Goal: Information Seeking & Learning: Learn about a topic

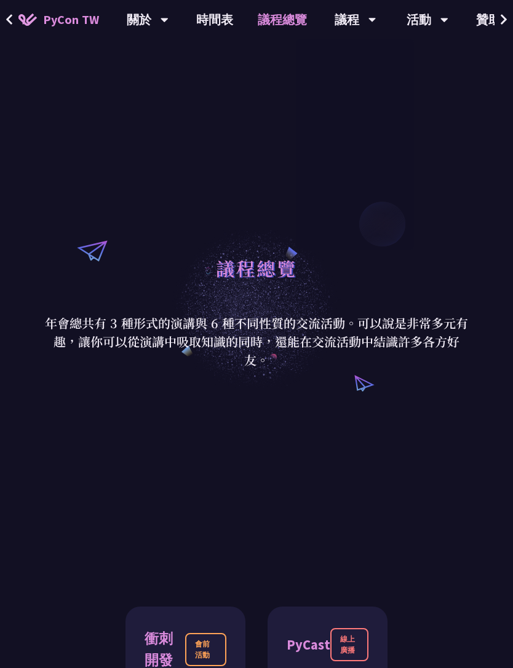
click at [226, 15] on link "時間表" at bounding box center [214, 19] width 61 height 39
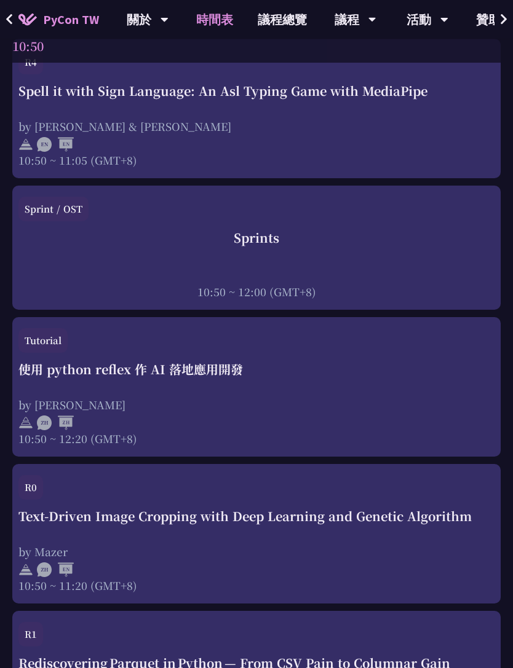
scroll to position [577, 0]
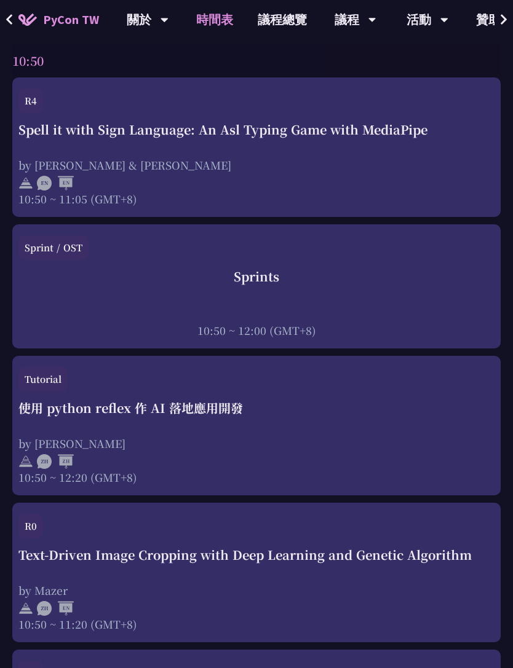
click at [356, 433] on div "使用 python reflex 作 AI 落地應用開發 by [PERSON_NAME] 10:50 ~ 12:20 (GMT+8)" at bounding box center [256, 442] width 476 height 86
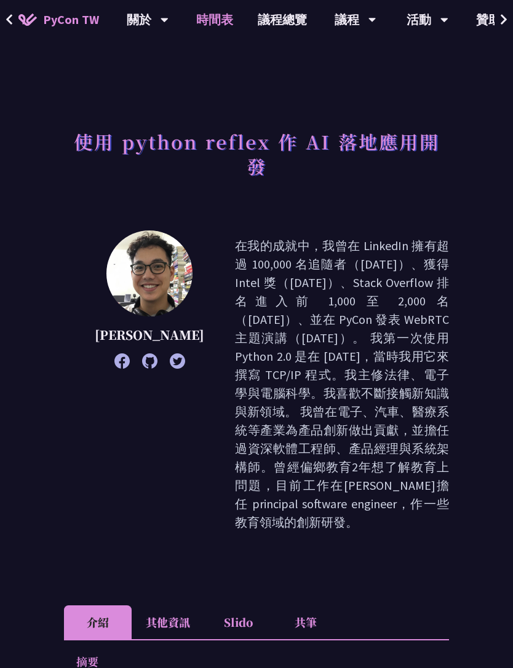
scroll to position [577, 0]
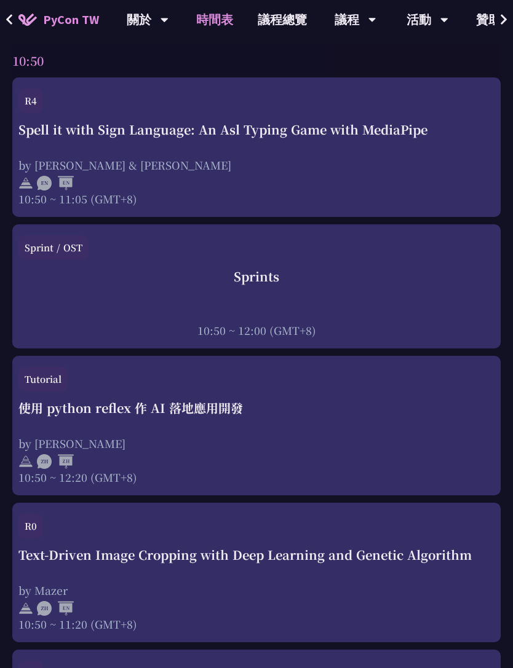
click at [418, 428] on div "使用 python reflex 作 AI 落地應用開發 by [PERSON_NAME] 10:50 ~ 12:20 (GMT+8)" at bounding box center [256, 442] width 476 height 86
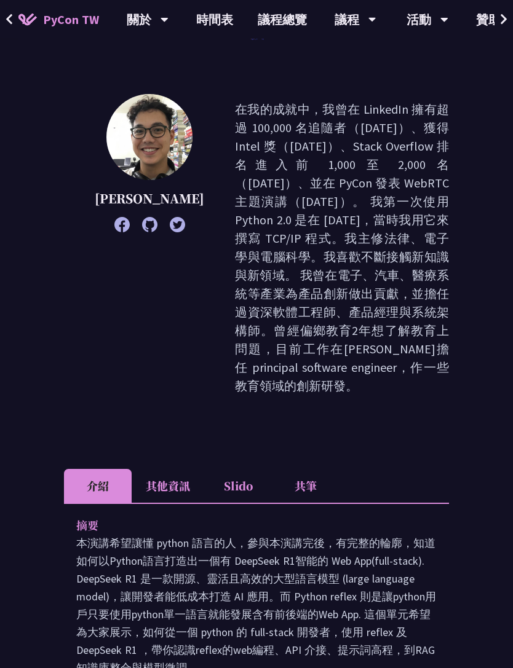
scroll to position [136, 0]
click at [185, 469] on li "其他資訊" at bounding box center [168, 486] width 73 height 34
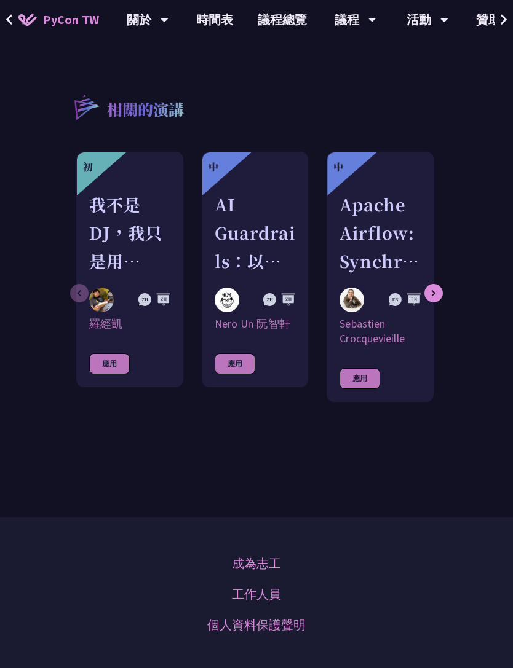
scroll to position [924, 0]
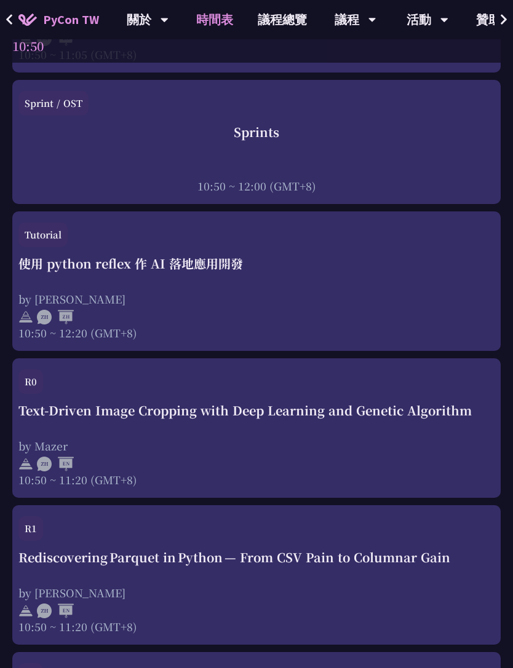
scroll to position [721, 0]
click at [389, 447] on div "by Mazer" at bounding box center [256, 446] width 476 height 15
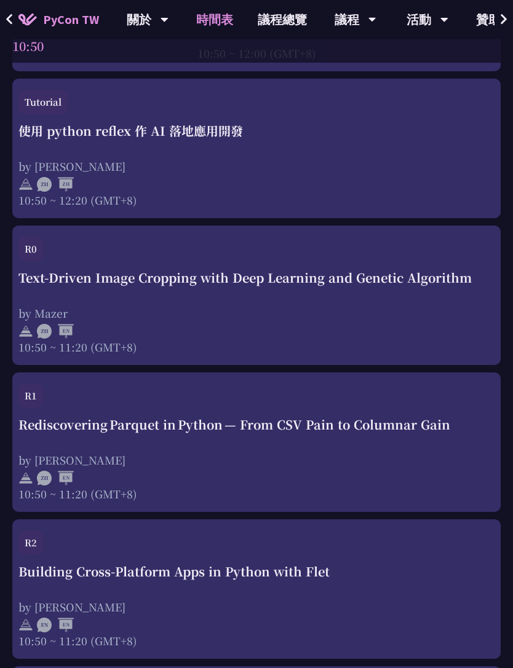
scroll to position [854, 0]
click at [219, 281] on div "Text-Driven Image Cropping with Deep Learning and Genetic Algorithm" at bounding box center [256, 278] width 476 height 18
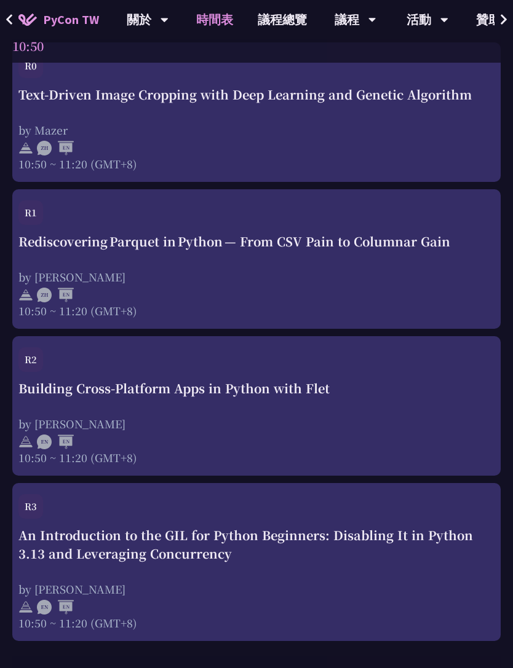
scroll to position [1039, 0]
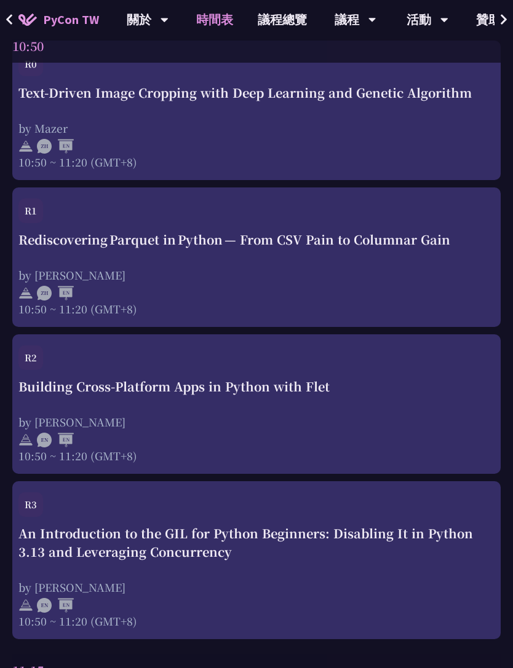
click at [379, 271] on div "by [PERSON_NAME]" at bounding box center [256, 274] width 476 height 15
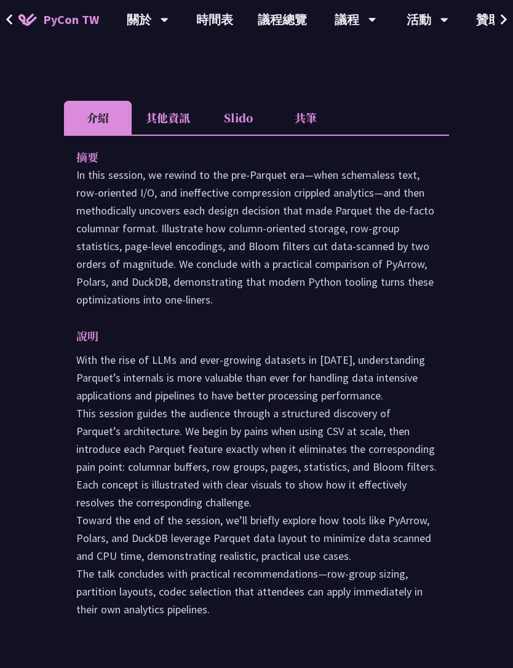
scroll to position [375, 0]
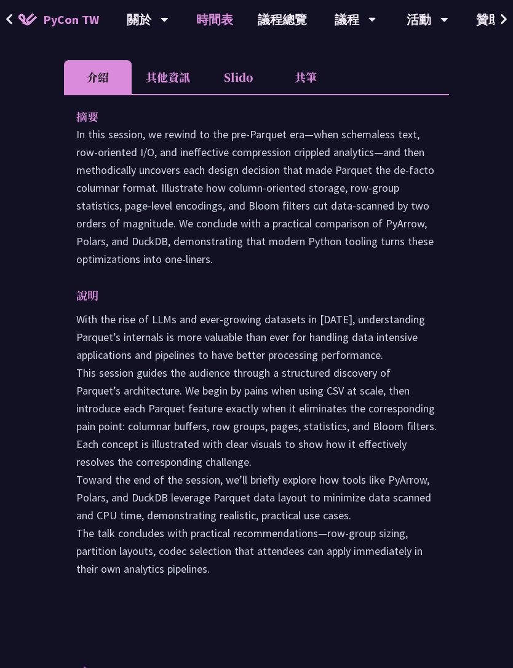
scroll to position [1039, 0]
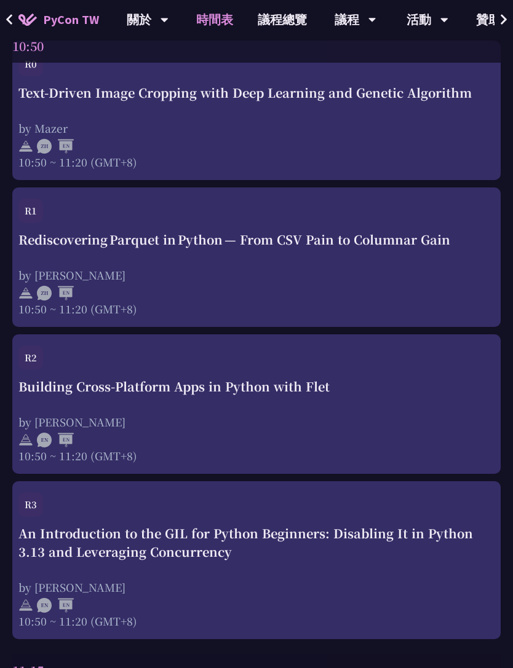
click at [393, 283] on div at bounding box center [256, 292] width 476 height 18
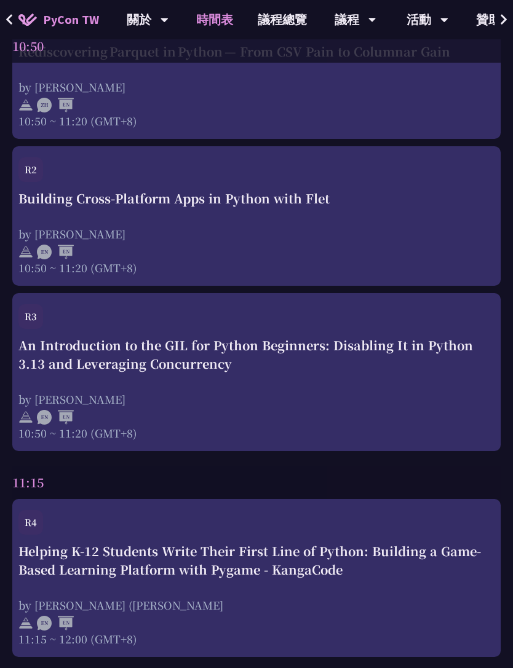
scroll to position [1227, 0]
click at [395, 375] on div "An Introduction to the GIL for Python Beginners: Disabling It in Python 3.13 an…" at bounding box center [256, 389] width 476 height 104
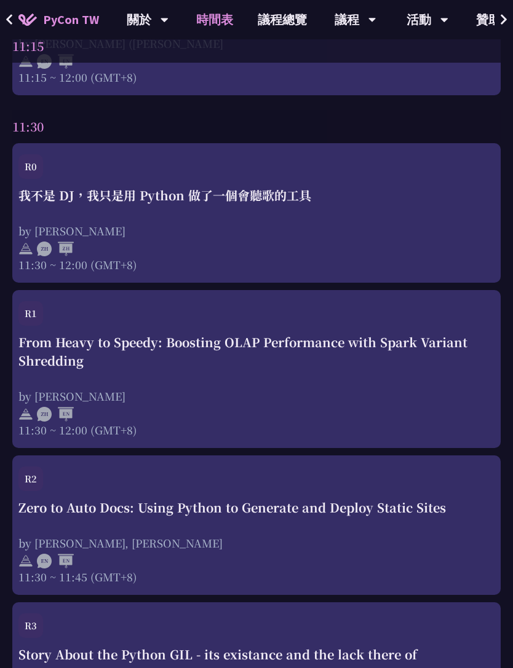
scroll to position [1788, 0]
click at [426, 270] on div "11:30 ~ 12:00 (GMT+8)" at bounding box center [256, 264] width 476 height 15
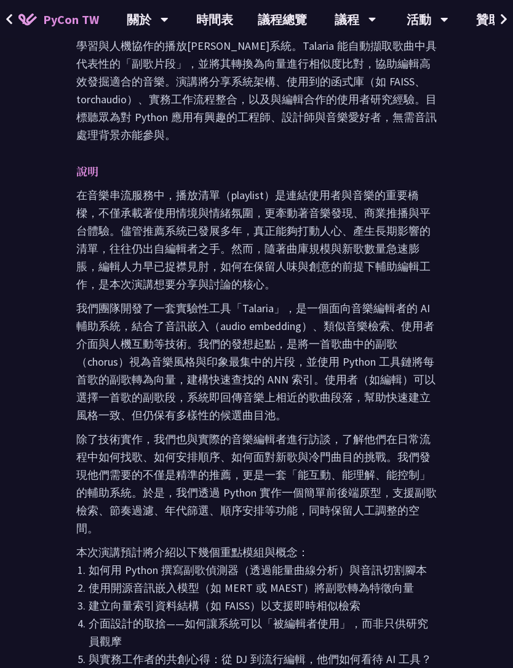
scroll to position [762, 0]
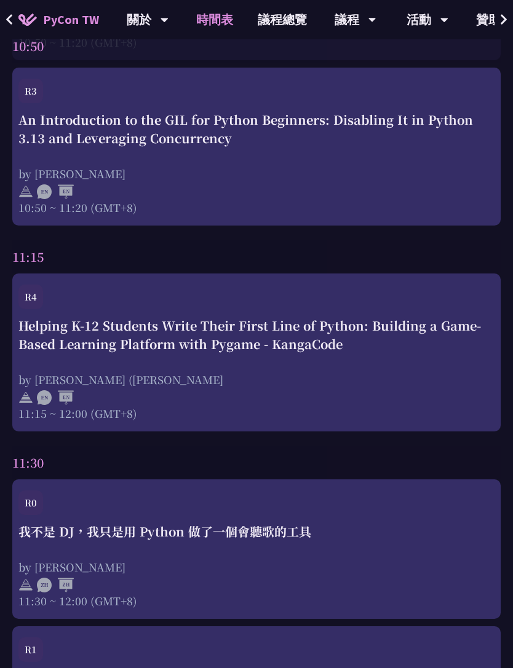
scroll to position [1789, 0]
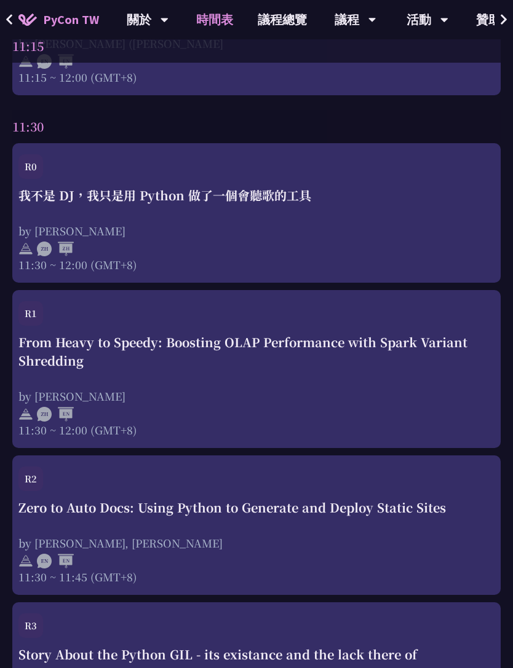
click at [391, 412] on div at bounding box center [256, 413] width 476 height 18
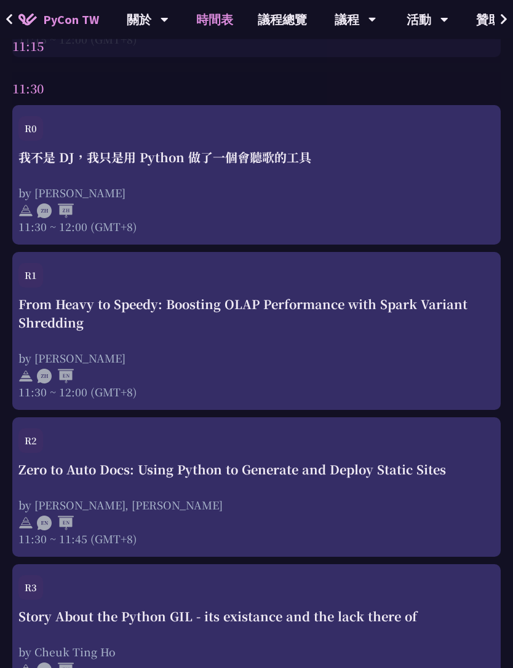
scroll to position [1827, 0]
click at [433, 209] on div at bounding box center [256, 209] width 476 height 18
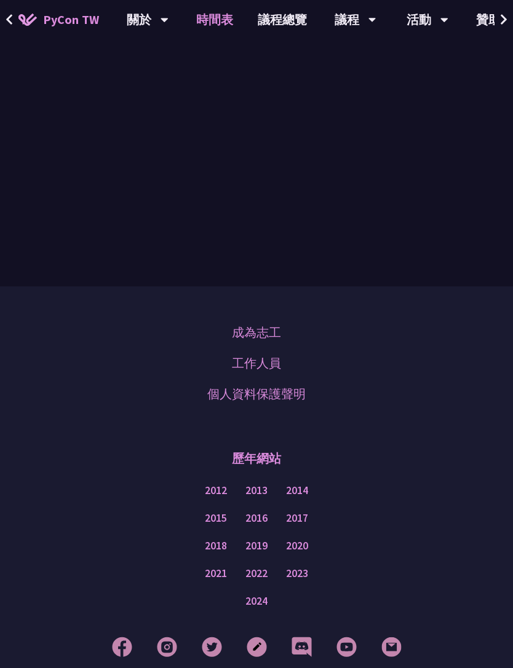
scroll to position [1827, 0]
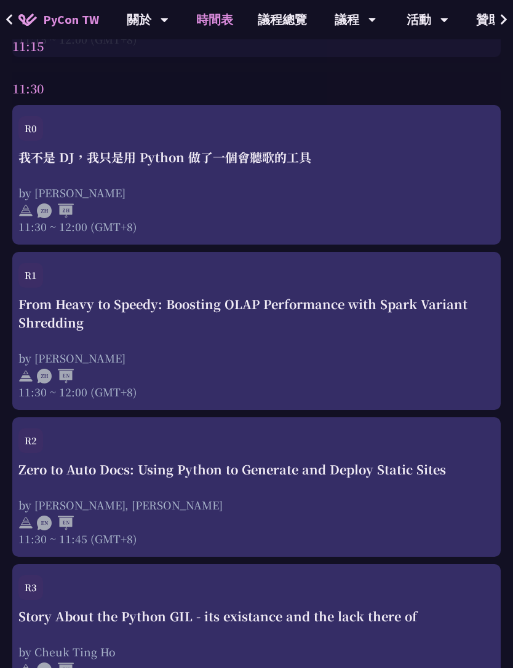
click at [189, 182] on div "我不是 DJ，我只是用 Python 做了一個會聽歌的工具 by 羅經凱 11:30 ~ 12:00 (GMT+8)" at bounding box center [256, 191] width 476 height 86
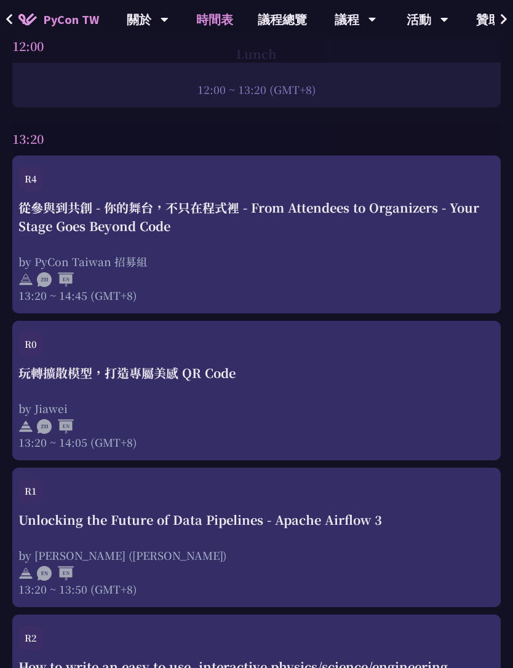
scroll to position [2807, 0]
click at [438, 263] on div "by PyCon Taiwan 招募組" at bounding box center [256, 261] width 476 height 15
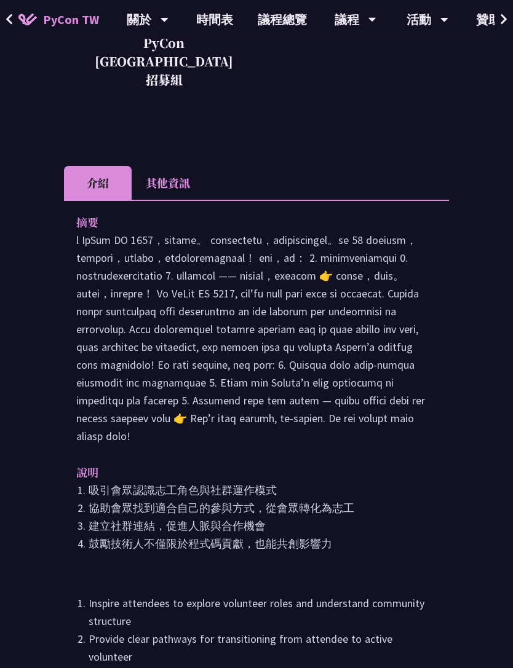
scroll to position [503, 0]
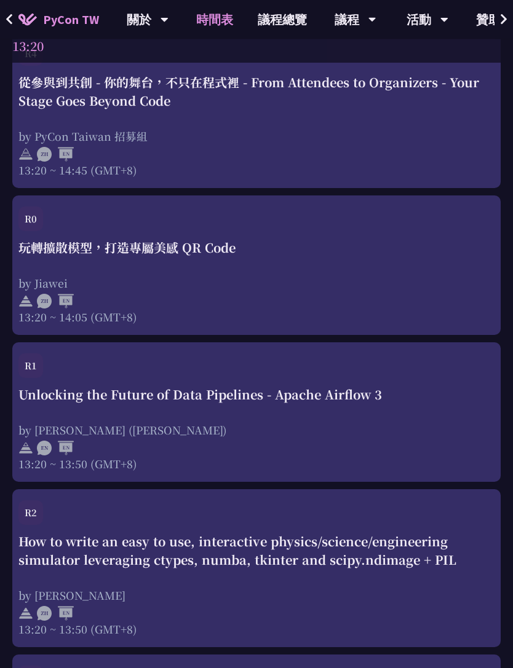
scroll to position [2935, 0]
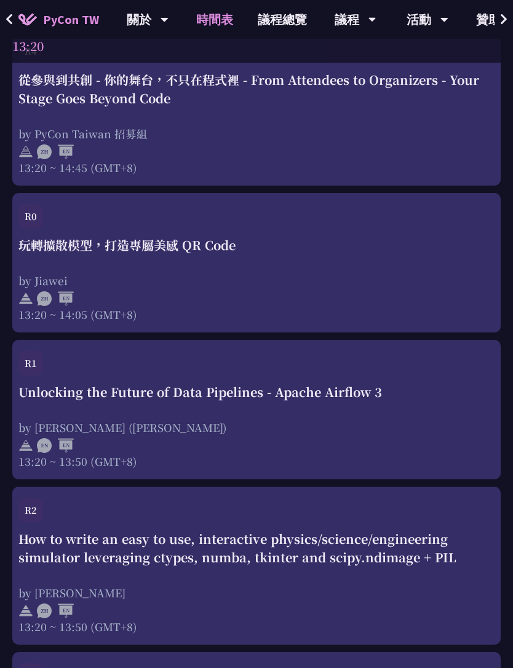
click at [440, 277] on div "玩轉擴散模型，打造專屬美感 QR Code by Jiawei 13:20 ~ 14:05 (GMT+8)" at bounding box center [256, 280] width 476 height 86
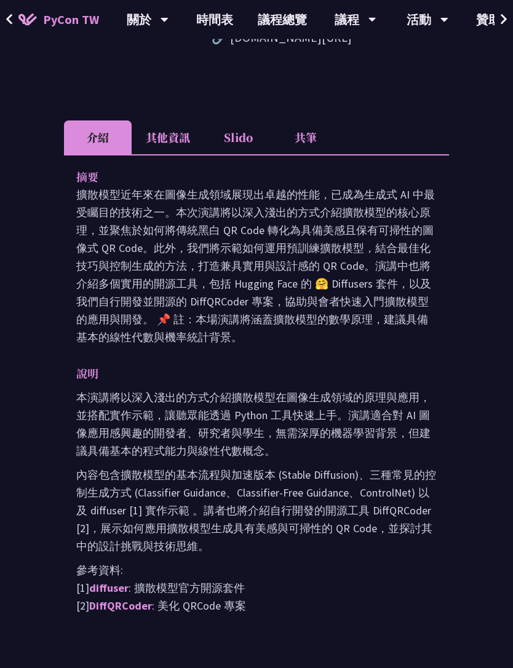
scroll to position [589, 0]
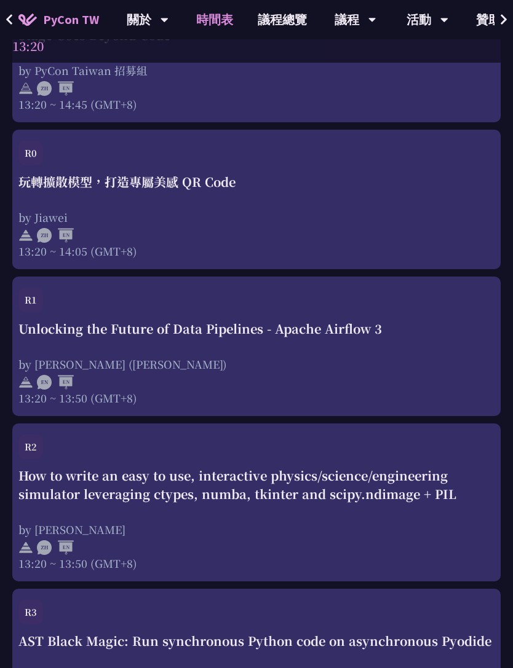
scroll to position [3008, 0]
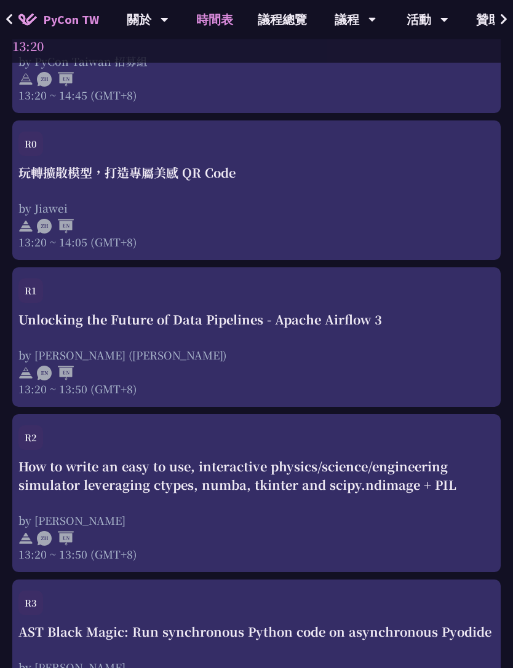
click at [403, 216] on div "by Jiawei" at bounding box center [256, 208] width 476 height 15
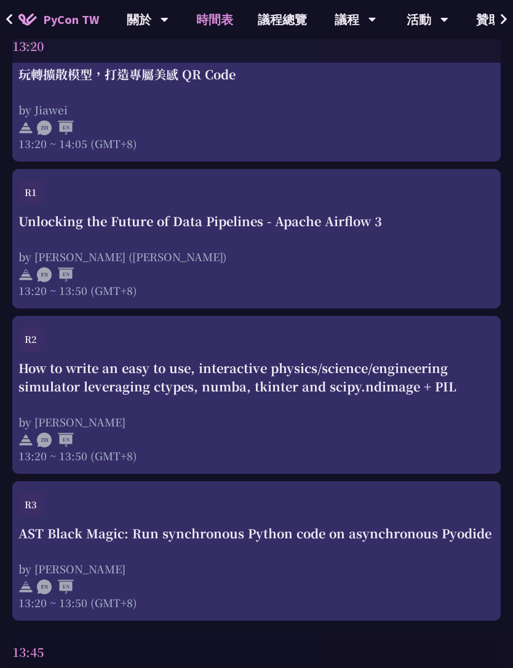
scroll to position [3105, 0]
click at [384, 416] on div "How to write an easy to use, interactive physics/science/engineering simulator …" at bounding box center [256, 412] width 476 height 104
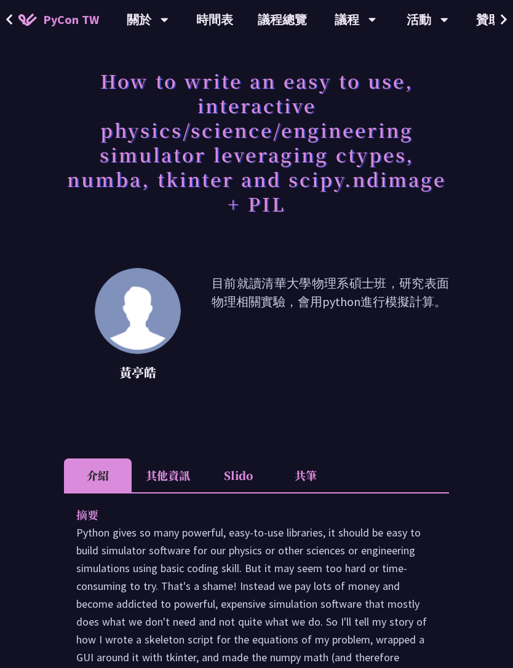
scroll to position [61, 0]
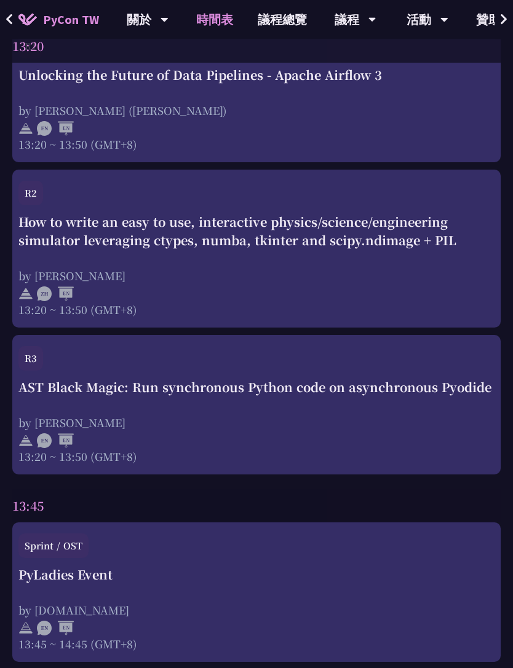
scroll to position [3252, 0]
click at [443, 297] on div at bounding box center [256, 293] width 476 height 18
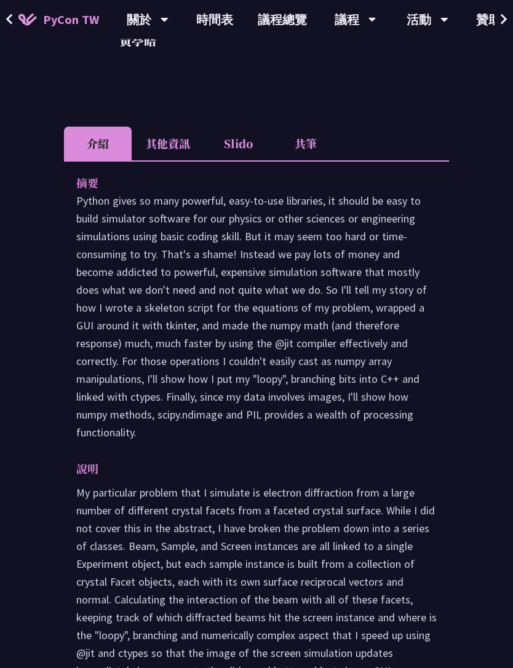
scroll to position [394, 0]
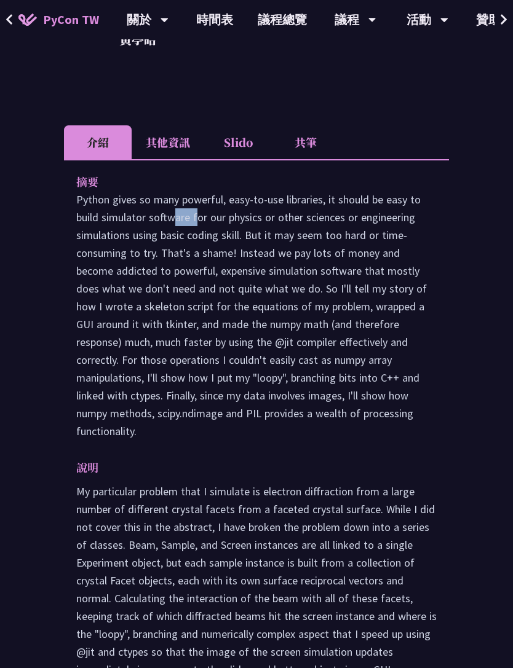
click at [164, 150] on li "其他資訊" at bounding box center [168, 142] width 73 height 34
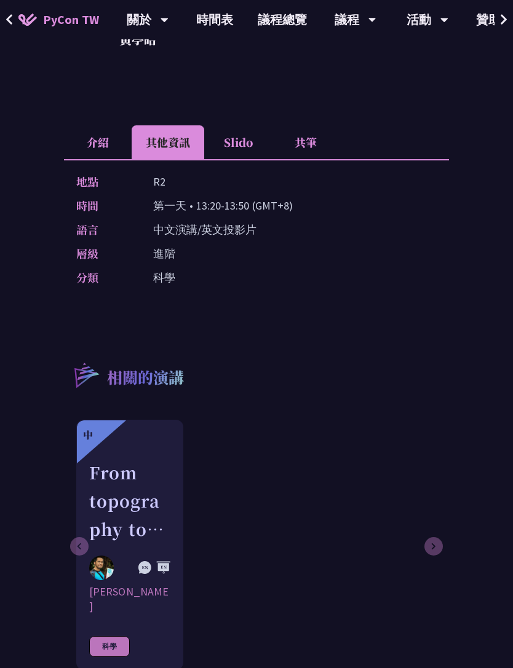
click at [94, 141] on li "介紹" at bounding box center [98, 142] width 68 height 34
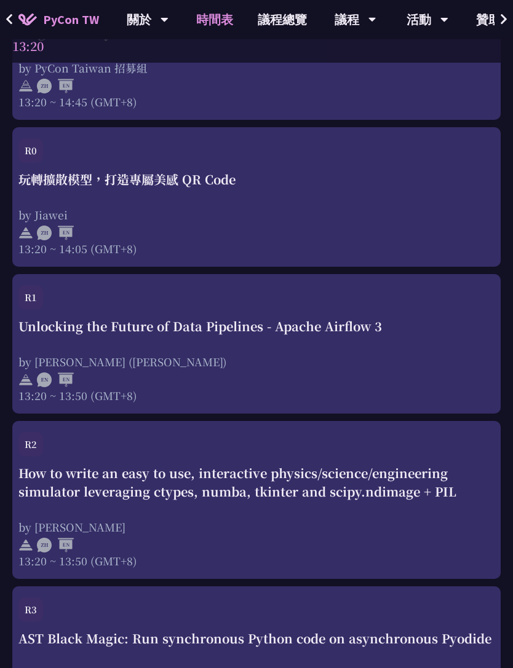
scroll to position [3001, 0]
click at [398, 189] on div "玩轉擴散模型，打造專屬美感 QR Code" at bounding box center [256, 180] width 476 height 18
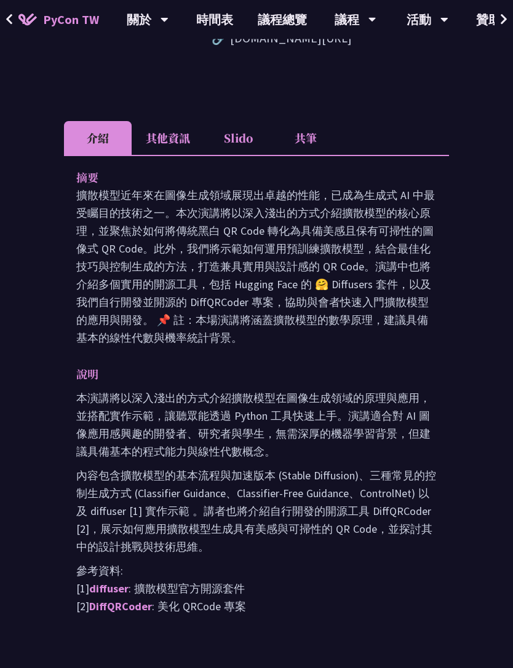
scroll to position [589, 0]
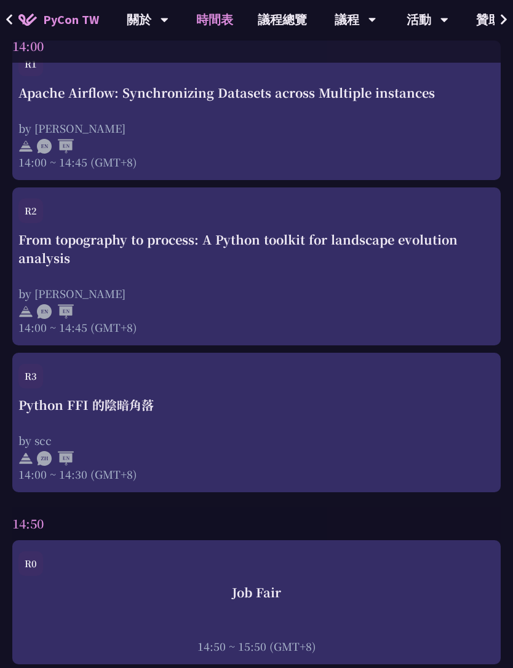
scroll to position [3927, 0]
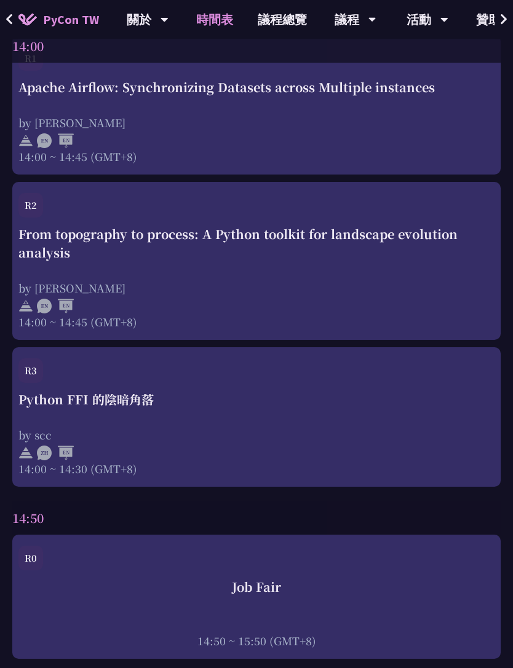
click at [380, 423] on div "Python FFI 的陰暗角落 by scc 14:00 ~ 14:30 (GMT+8)" at bounding box center [256, 434] width 476 height 86
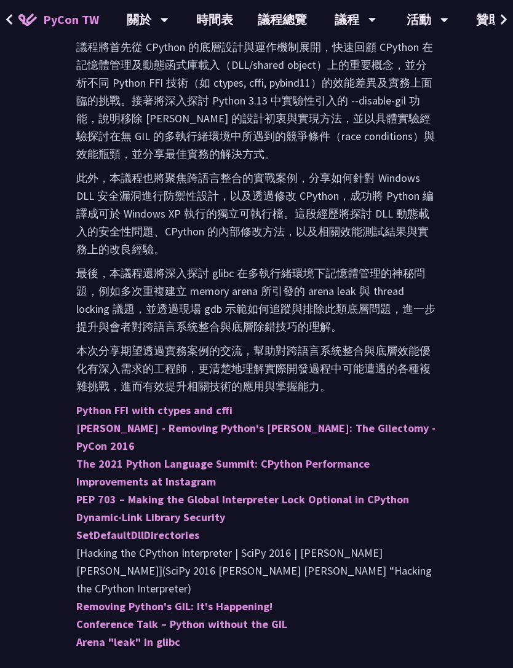
scroll to position [691, 0]
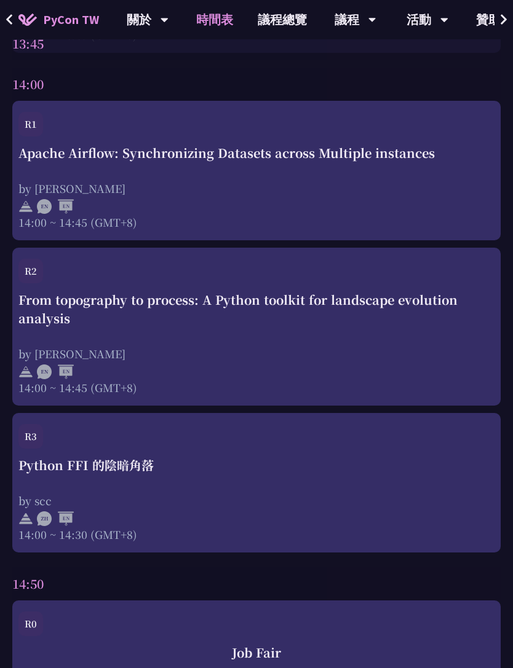
scroll to position [3861, 0]
